Goal: Task Accomplishment & Management: Use online tool/utility

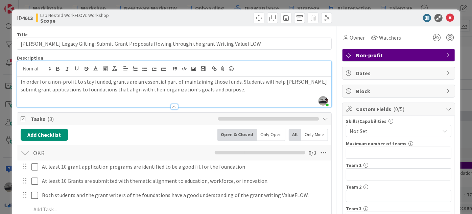
scroll to position [92, 167]
click at [447, 14] on icon at bounding box center [450, 18] width 8 height 8
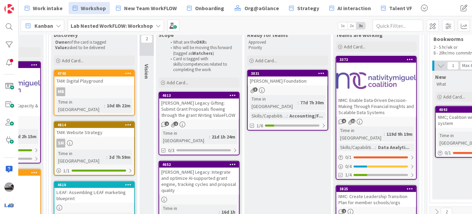
click at [133, 23] on b "Lab Nested WorkFLOW: Workshop" at bounding box center [112, 25] width 82 height 7
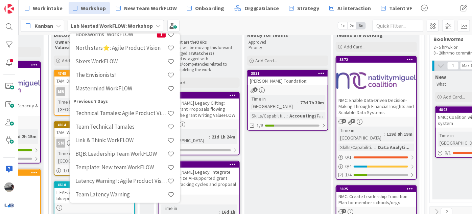
scroll to position [61, 0]
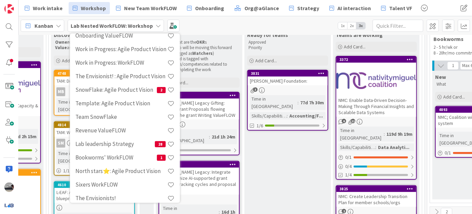
click at [144, 22] on b "Lab Nested WorkFLOW: Workshop" at bounding box center [112, 25] width 82 height 7
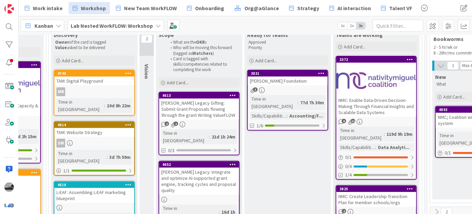
drag, startPoint x: 126, startPoint y: 20, endPoint x: 126, endPoint y: 25, distance: 4.4
click at [126, 22] on div "Lab Nested WorkFLOW: Workshop" at bounding box center [116, 26] width 96 height 12
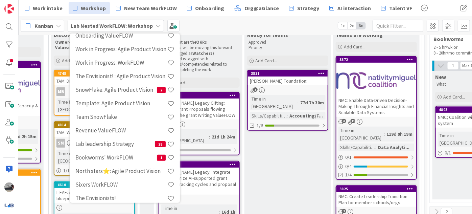
scroll to position [0, 0]
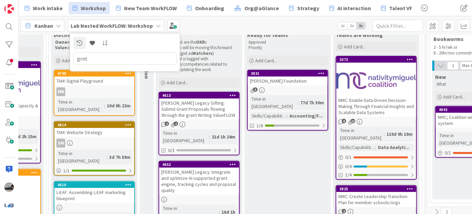
click at [81, 58] on input "grnt" at bounding box center [124, 58] width 103 height 12
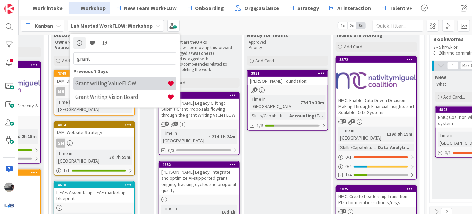
type input "grant"
click at [134, 82] on h4 "Grant writing ValueFLOW" at bounding box center [121, 83] width 92 height 7
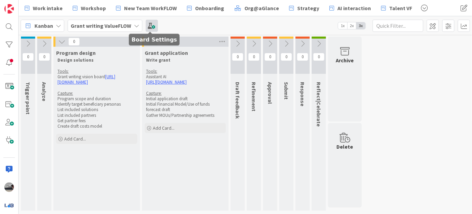
click at [150, 29] on span at bounding box center [152, 26] width 12 height 12
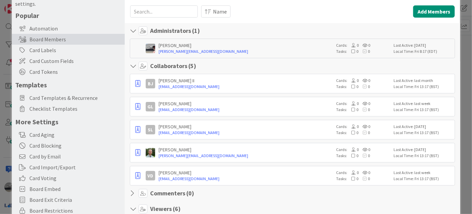
scroll to position [61, 0]
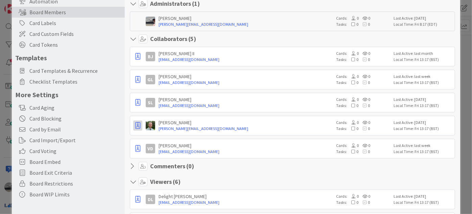
click at [134, 121] on button "button" at bounding box center [137, 125] width 9 height 10
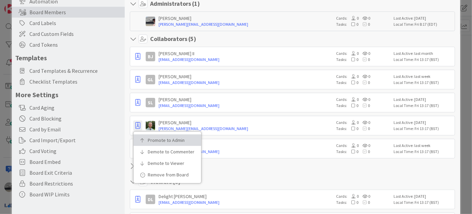
click at [146, 136] on link "Promote to Admin" at bounding box center [168, 139] width 68 height 11
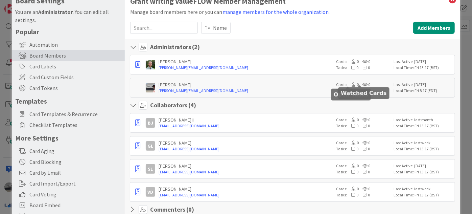
scroll to position [0, 0]
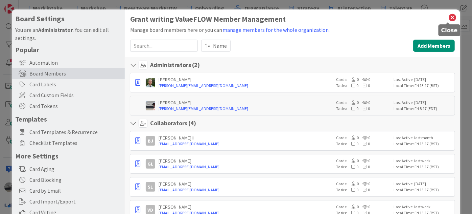
click at [448, 15] on icon at bounding box center [452, 17] width 9 height 9
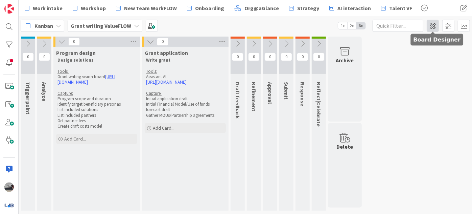
click at [431, 25] on span at bounding box center [433, 26] width 12 height 12
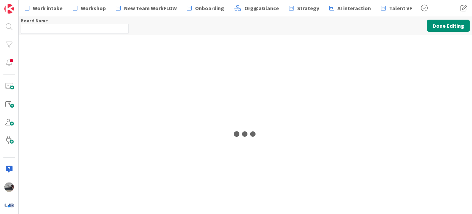
type input "Grant writing ValueFLOW"
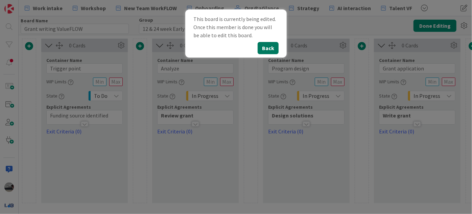
click at [271, 49] on button "Back" at bounding box center [268, 48] width 21 height 12
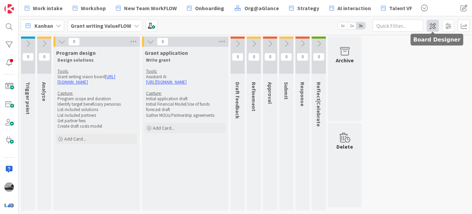
click at [429, 24] on span at bounding box center [433, 26] width 12 height 12
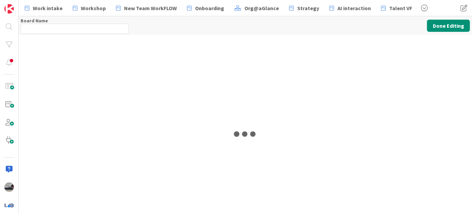
type input "Grant writing ValueFLOW"
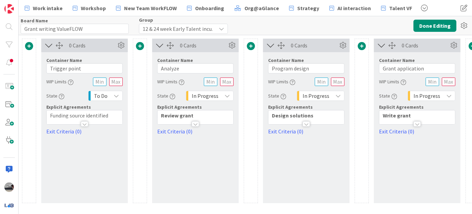
click at [27, 43] on span at bounding box center [29, 46] width 8 height 8
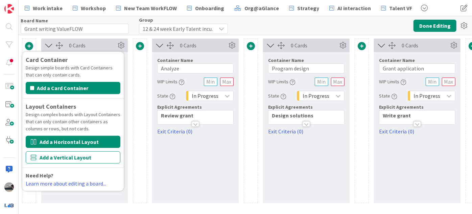
click at [71, 141] on button "Add a Horizontal Layout" at bounding box center [73, 142] width 95 height 12
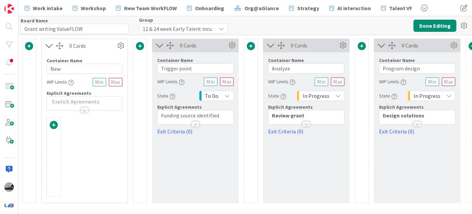
click at [27, 44] on span at bounding box center [29, 46] width 8 height 8
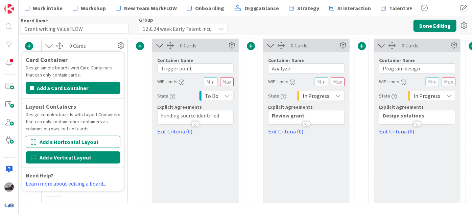
click at [65, 158] on button "Add a Vertical Layout" at bounding box center [73, 157] width 95 height 12
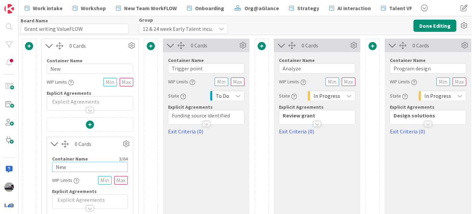
drag, startPoint x: 68, startPoint y: 166, endPoint x: 41, endPoint y: 165, distance: 27.8
type input "Grants"
click at [91, 122] on span at bounding box center [90, 124] width 8 height 8
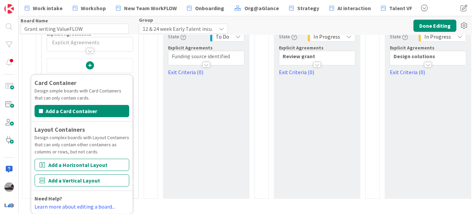
scroll to position [63, 0]
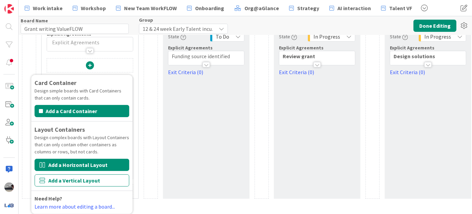
click at [81, 163] on button "Add a Horizontal Layout" at bounding box center [81, 165] width 95 height 12
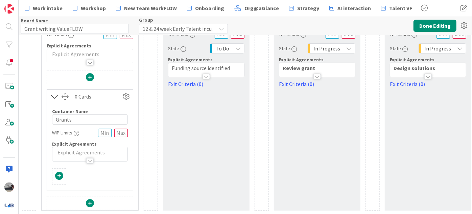
scroll to position [51, 0]
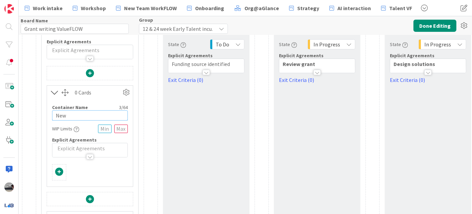
drag, startPoint x: 76, startPoint y: 114, endPoint x: 43, endPoint y: 113, distance: 32.8
click at [43, 113] on div "Card Container Design simple boards with Card Containers that can only contain …" at bounding box center [90, 199] width 97 height 266
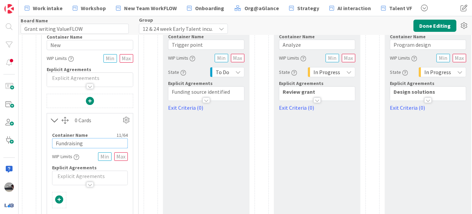
scroll to position [23, 0]
type input "Fundraising"
click at [55, 120] on icon at bounding box center [54, 120] width 11 height 9
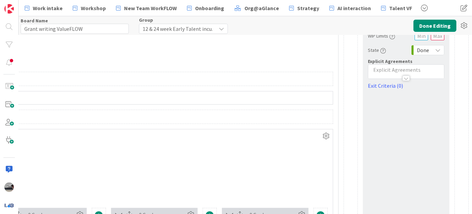
scroll to position [0, 741]
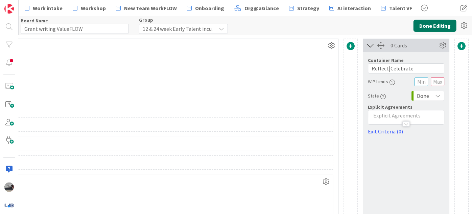
click at [440, 26] on button "Done Editing" at bounding box center [434, 26] width 43 height 12
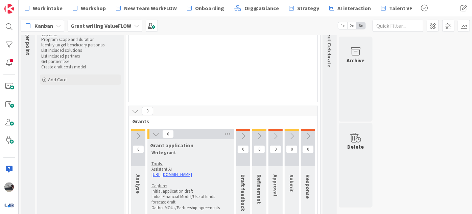
scroll to position [61, 0]
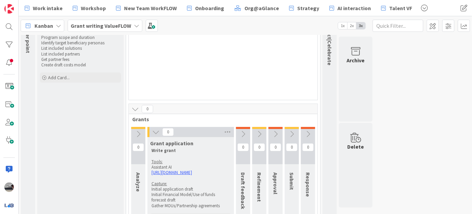
click at [157, 132] on icon at bounding box center [155, 131] width 7 height 7
